Goal: Find specific page/section: Find specific page/section

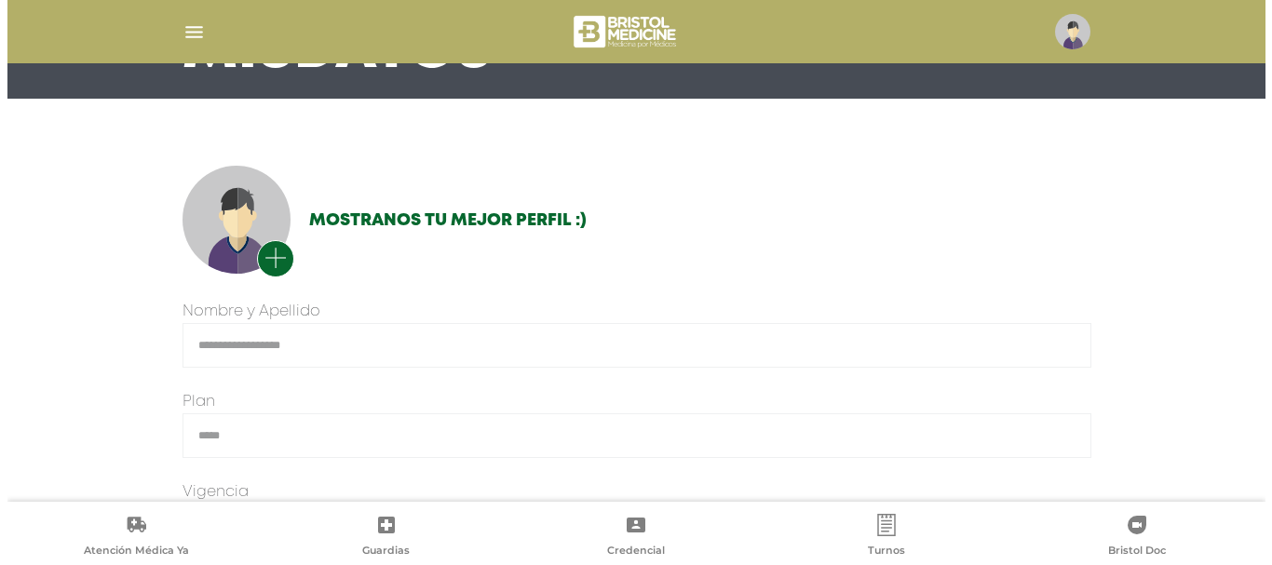
scroll to position [186, 0]
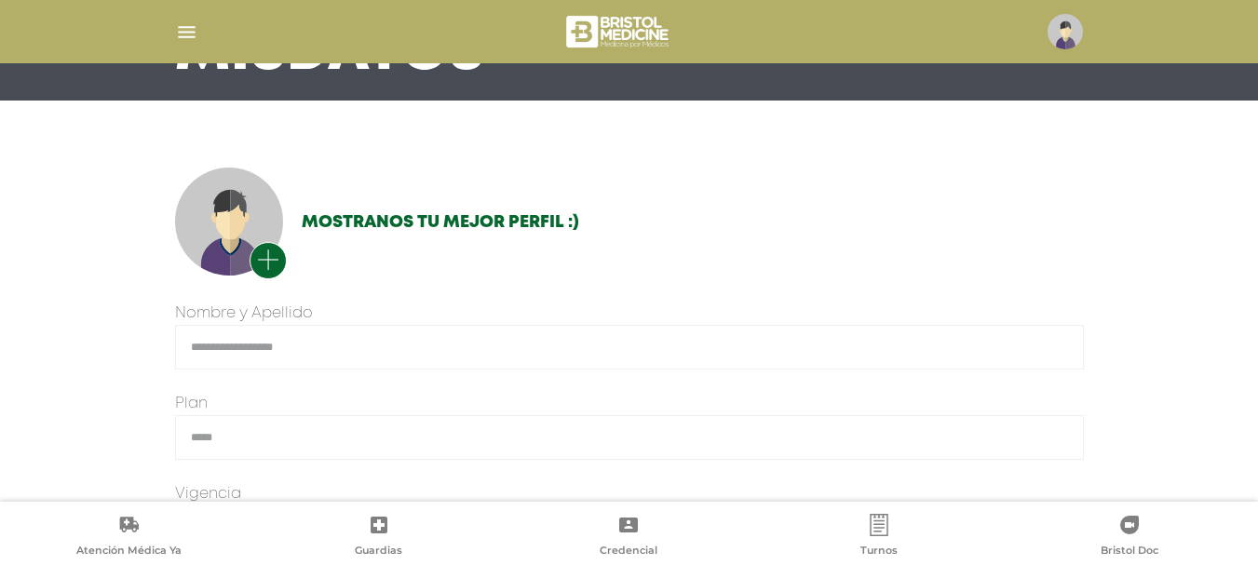
click at [186, 37] on img "button" at bounding box center [186, 31] width 23 height 23
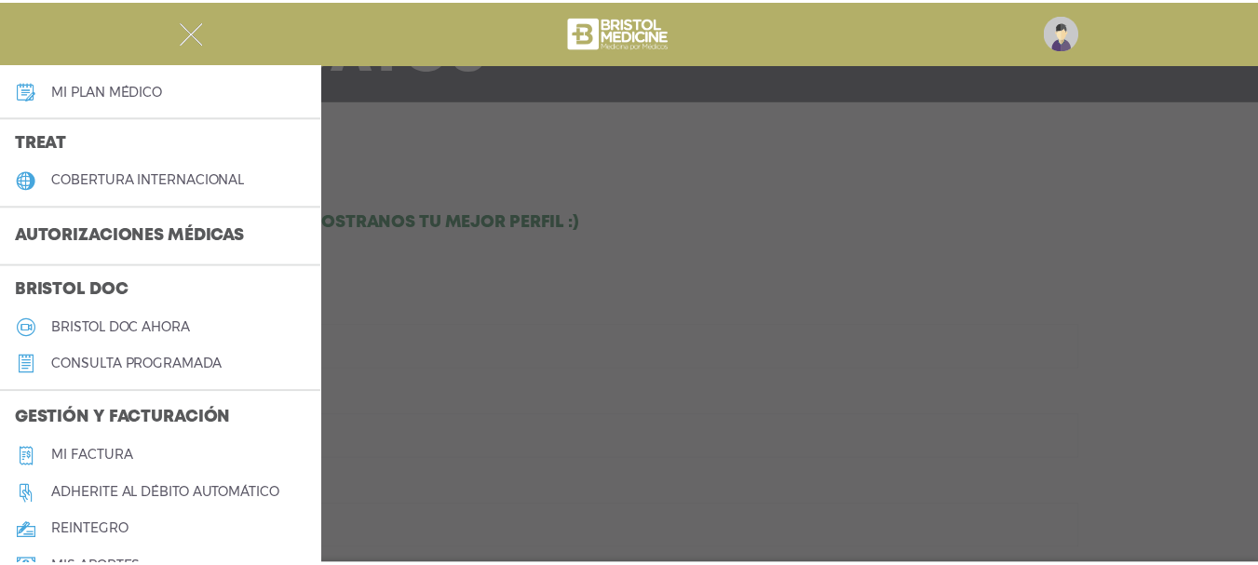
scroll to position [373, 0]
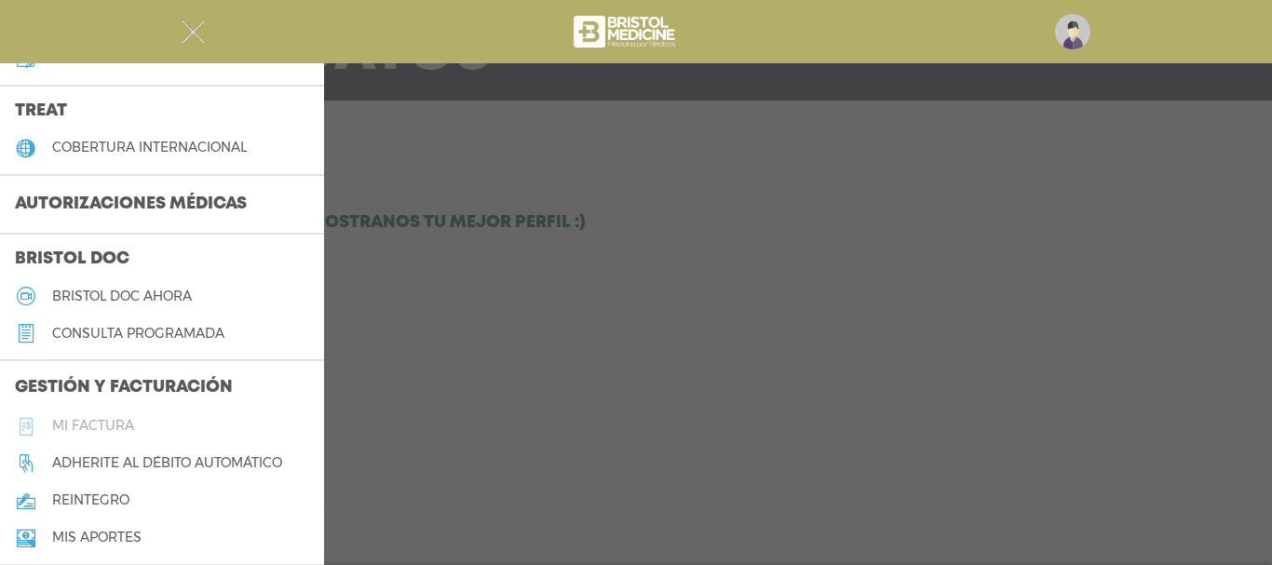
click at [103, 427] on h5 "Mi factura" at bounding box center [93, 426] width 82 height 16
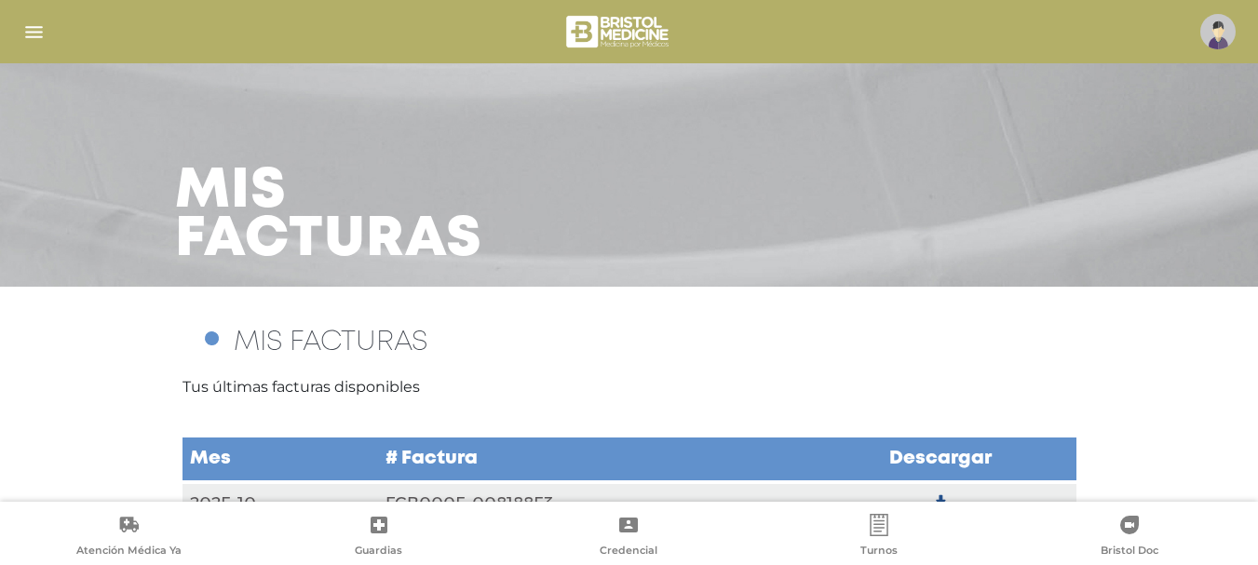
scroll to position [88, 0]
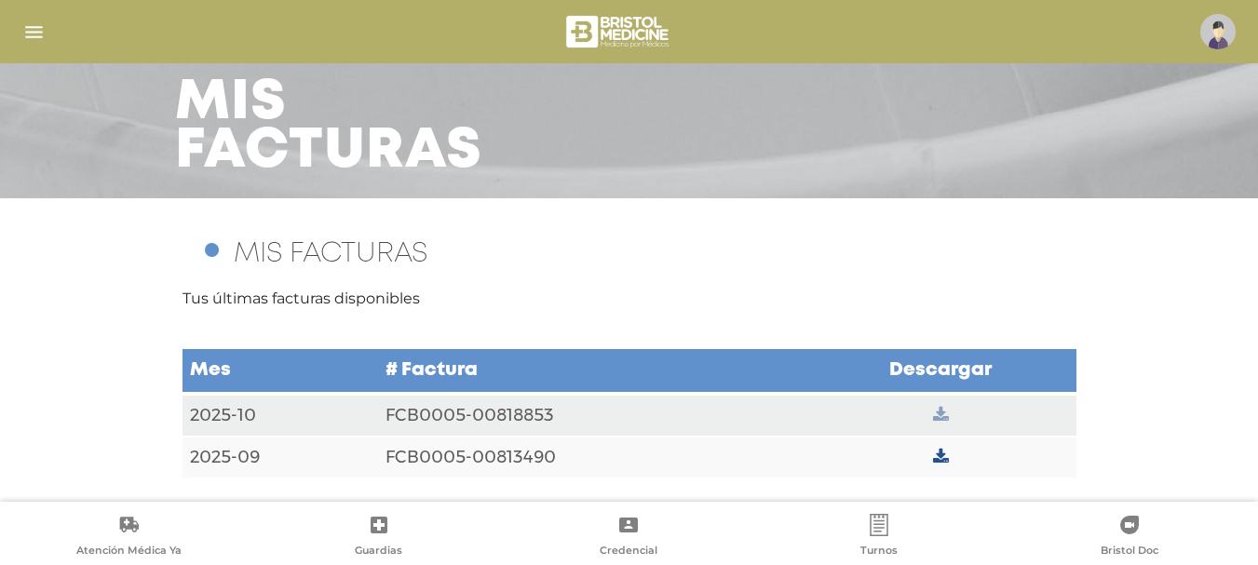
click at [937, 410] on icon at bounding box center [941, 415] width 16 height 17
